Goal: Check status: Check status

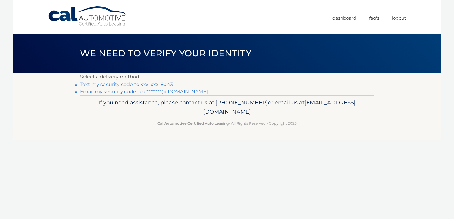
click at [116, 84] on link "Text my security code to xxx-xxx-8043" at bounding box center [126, 85] width 93 height 6
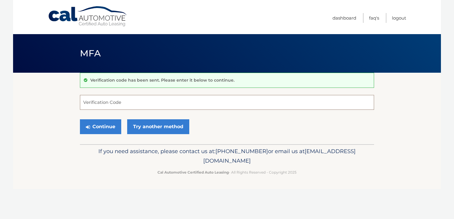
click at [140, 105] on input "Verification Code" at bounding box center [227, 102] width 294 height 15
type input "138677"
click at [101, 123] on button "Continue" at bounding box center [100, 126] width 41 height 15
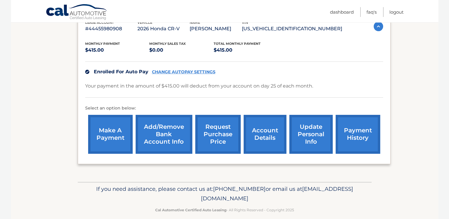
scroll to position [112, 0]
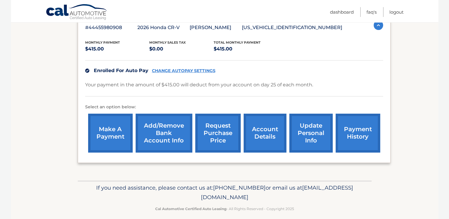
click at [267, 133] on link "account details" at bounding box center [265, 133] width 43 height 39
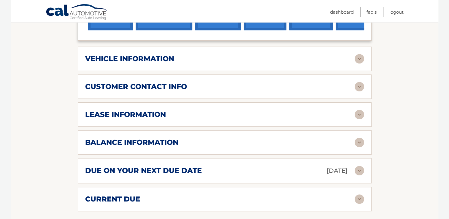
scroll to position [243, 0]
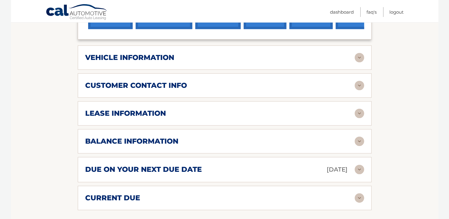
click at [217, 54] on div "vehicle information" at bounding box center [220, 57] width 270 height 9
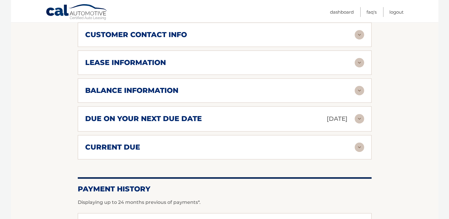
scroll to position [437, 0]
click at [137, 146] on h2 "current due" at bounding box center [112, 147] width 55 height 9
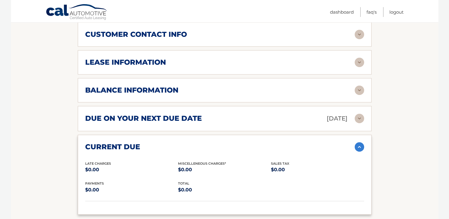
click at [137, 146] on h2 "current due" at bounding box center [112, 147] width 55 height 9
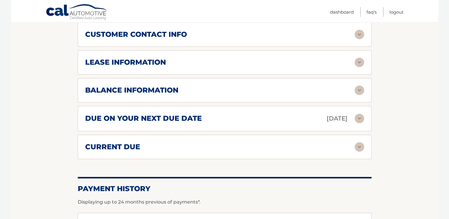
click at [227, 88] on div "balance information" at bounding box center [220, 90] width 270 height 9
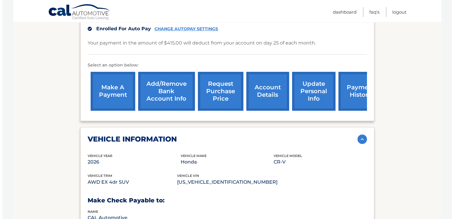
scroll to position [161, 0]
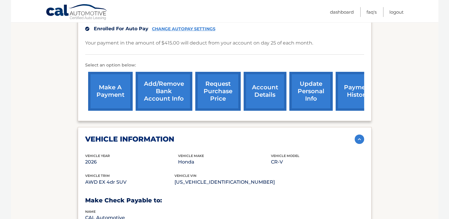
click at [217, 91] on link "request purchase price" at bounding box center [217, 91] width 45 height 39
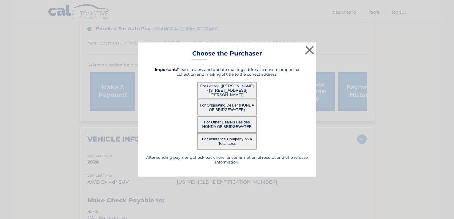
click at [240, 88] on button "For Lessee ([PERSON_NAME] - [STREET_ADDRESS][PERSON_NAME])" at bounding box center [226, 90] width 59 height 16
click at [217, 91] on button "For Lessee ([PERSON_NAME] - [STREET_ADDRESS][PERSON_NAME])" at bounding box center [226, 90] width 59 height 16
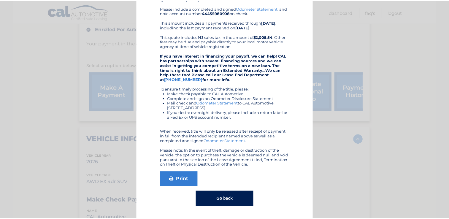
scroll to position [0, 0]
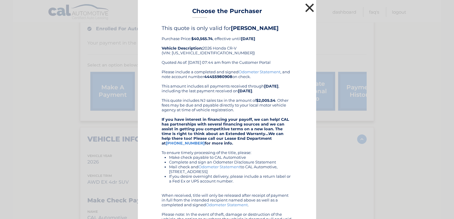
click at [306, 8] on button "×" at bounding box center [310, 8] width 12 height 12
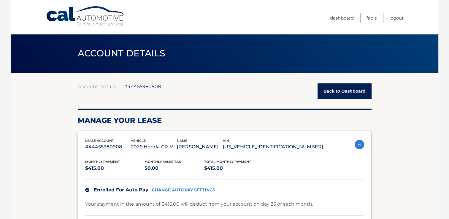
click at [337, 93] on link "Back to Dashboard" at bounding box center [345, 91] width 54 height 16
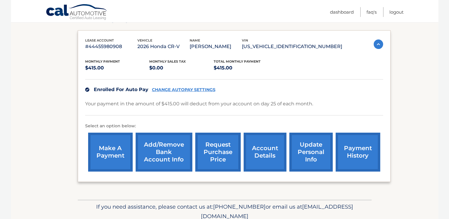
scroll to position [91, 0]
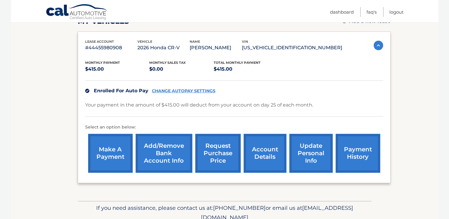
click at [217, 157] on link "request purchase price" at bounding box center [217, 153] width 45 height 39
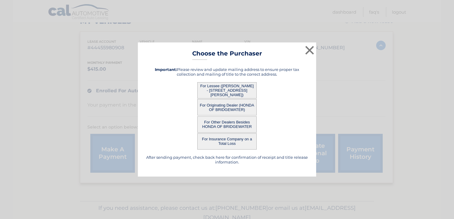
click at [239, 126] on button "For Other Dealers Besides HONDA OF BRIDGEWATER" at bounding box center [226, 124] width 59 height 16
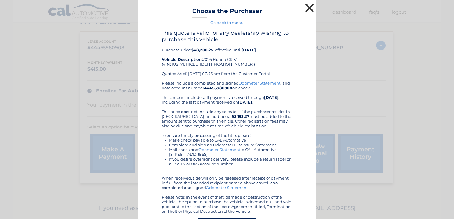
click at [306, 5] on button "×" at bounding box center [310, 8] width 12 height 12
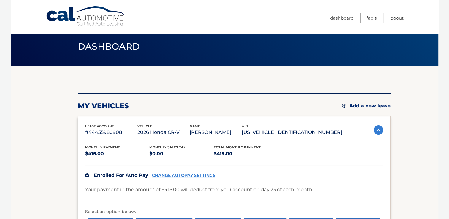
scroll to position [0, 0]
